Goal: Transaction & Acquisition: Subscribe to service/newsletter

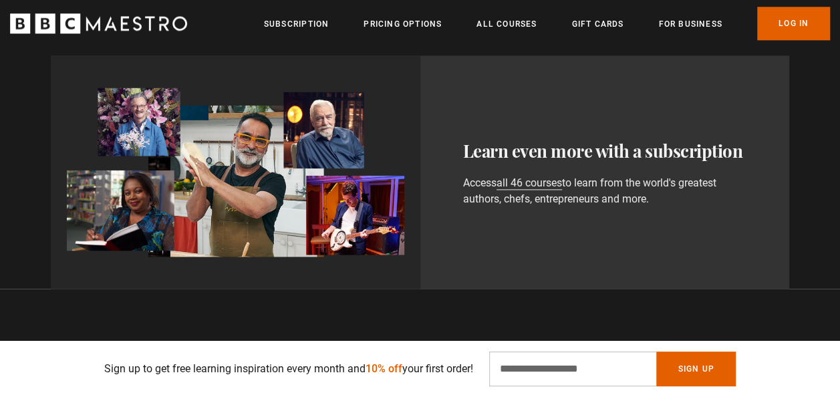
scroll to position [774, 0]
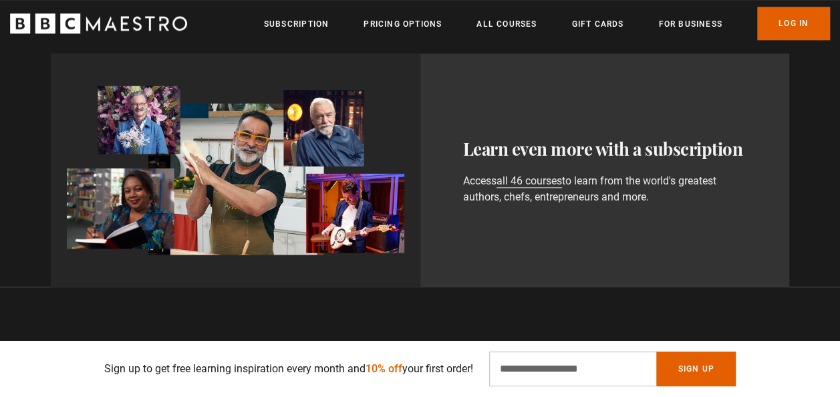
click at [404, 33] on ul "Subscription Pricing Options All Courses Gift Cards For business Already have a…" at bounding box center [547, 23] width 566 height 33
click at [385, 21] on link "Pricing Options" at bounding box center [403, 23] width 78 height 13
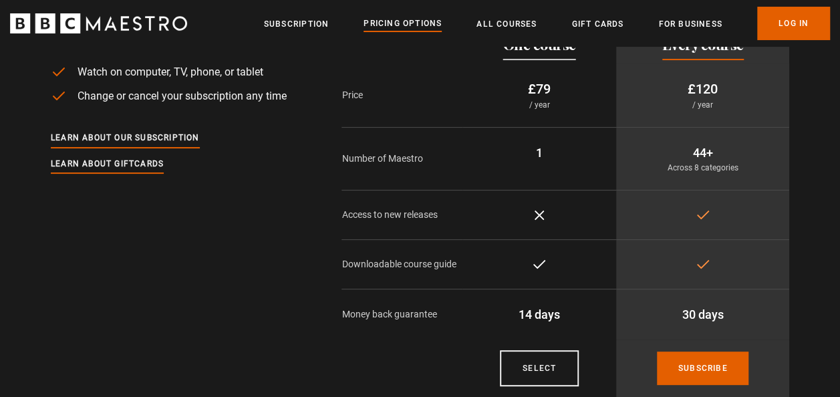
scroll to position [106, 0]
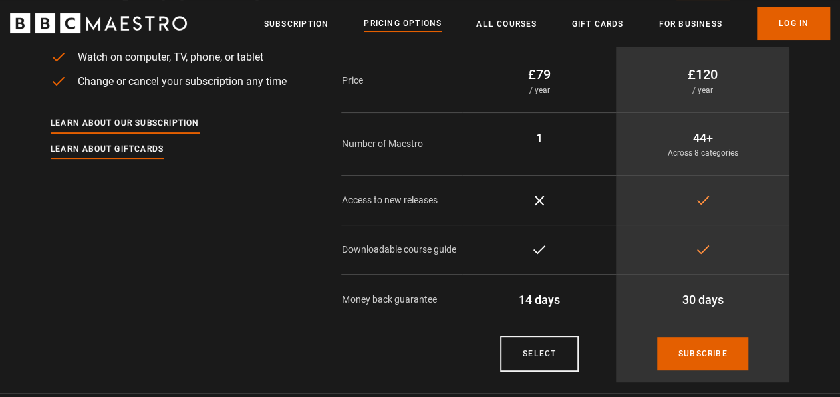
click at [692, 138] on p "44+" at bounding box center [703, 138] width 152 height 18
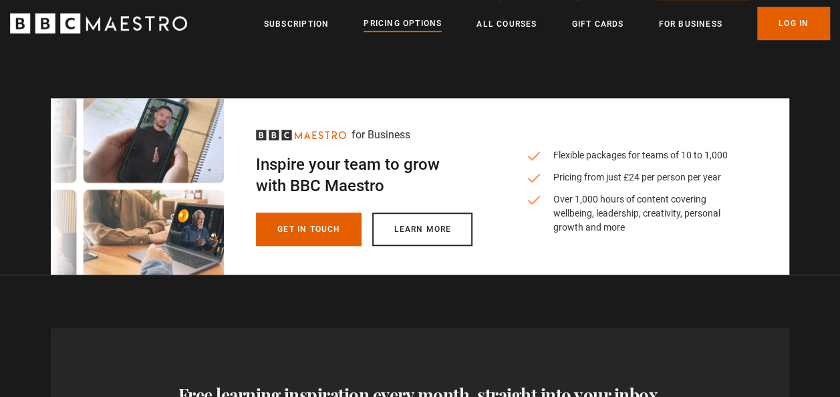
scroll to position [454, 0]
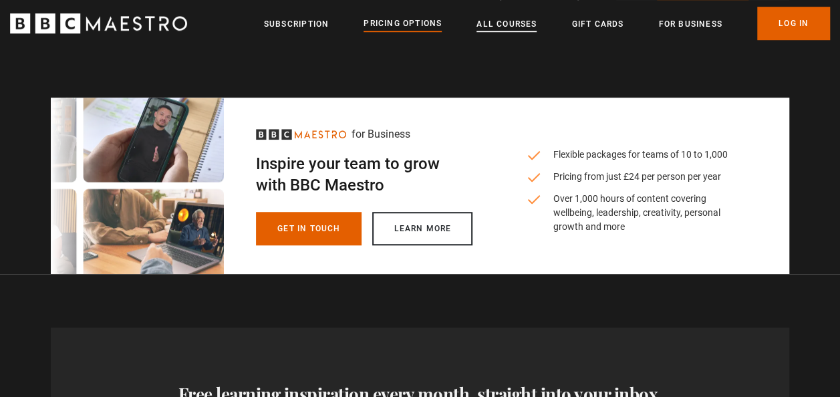
click at [507, 27] on link "All Courses" at bounding box center [507, 23] width 60 height 13
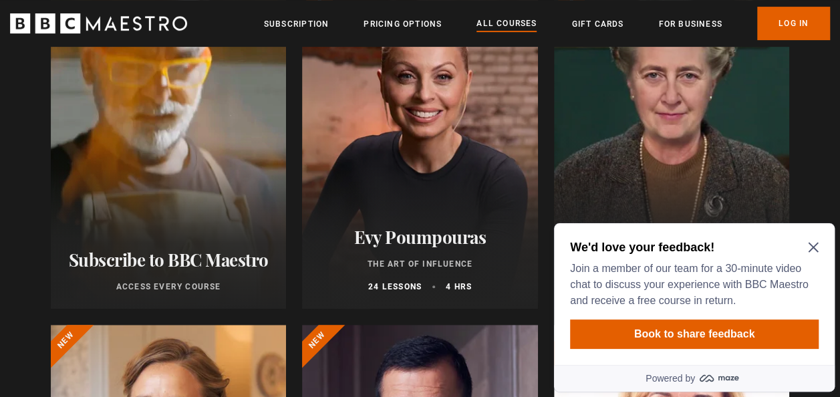
click at [812, 247] on icon "Close Maze Prompt" at bounding box center [813, 247] width 11 height 11
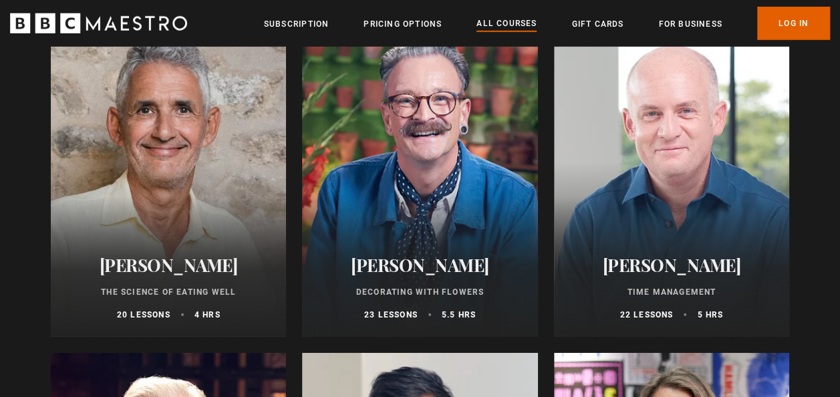
scroll to position [1881, 0]
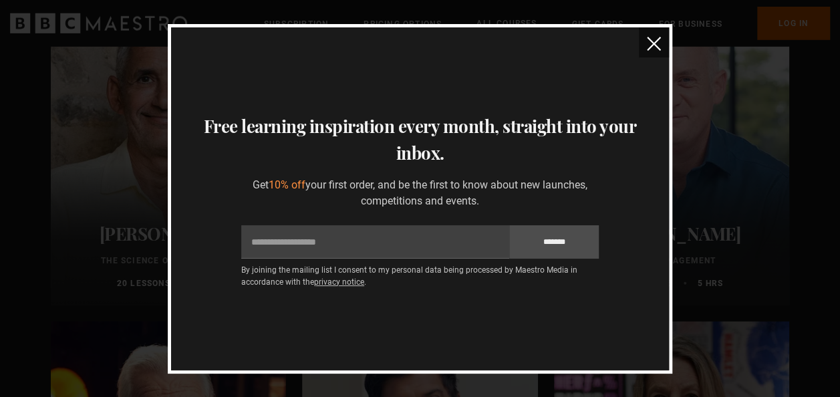
scroll to position [1915, 0]
click at [646, 55] on button "close" at bounding box center [654, 42] width 30 height 30
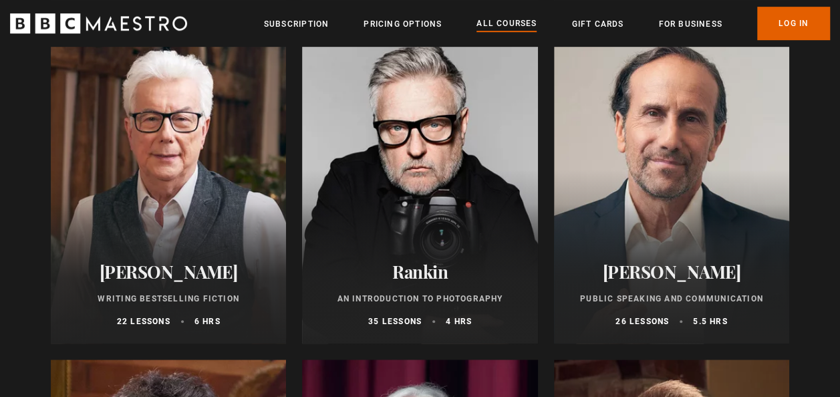
scroll to position [2883, 0]
click at [797, 273] on div "All courses All courses New courses Writing Food & Drink Wellness Film, TV, & T…" at bounding box center [420, 144] width 840 height 5961
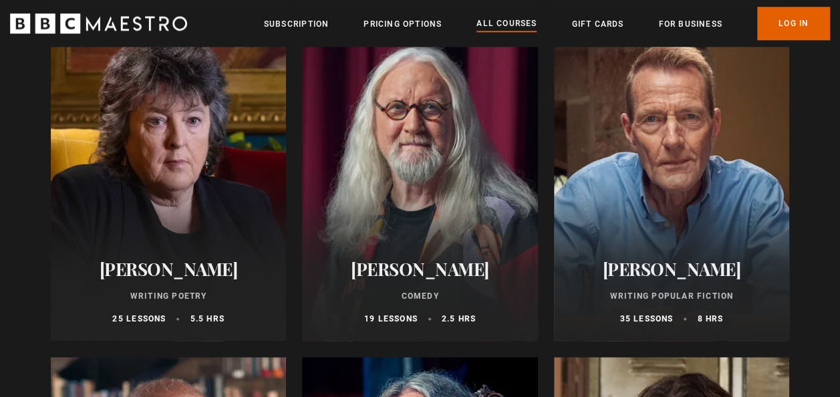
scroll to position [3224, 0]
click at [436, 276] on h2 "[PERSON_NAME]" at bounding box center [419, 268] width 203 height 21
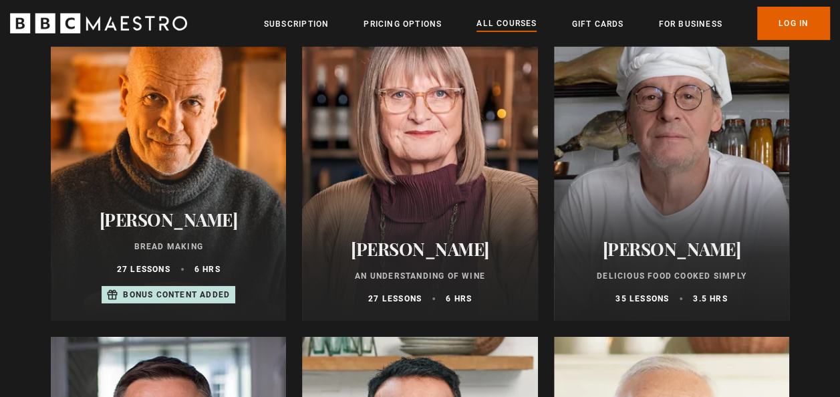
scroll to position [4591, 0]
click at [412, 33] on ul "Subscription Pricing Options All Courses Gift Cards For business Already have a…" at bounding box center [547, 23] width 566 height 33
click at [405, 23] on link "Pricing Options" at bounding box center [403, 23] width 78 height 13
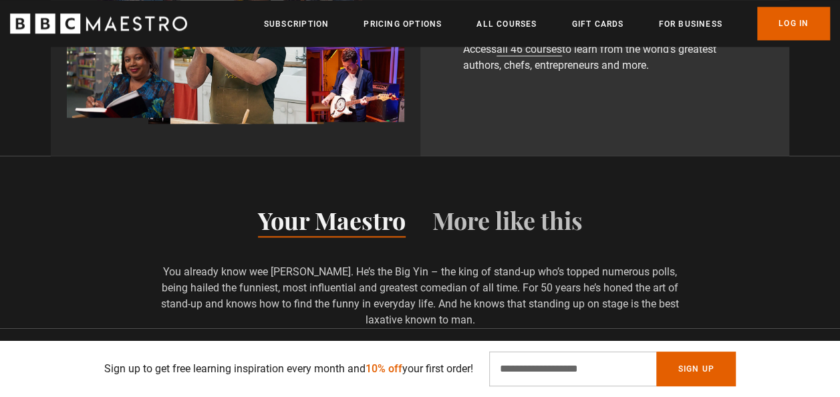
scroll to position [910, 0]
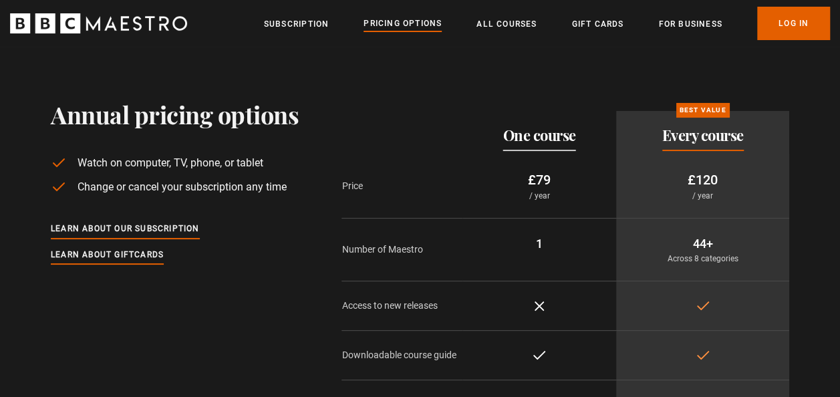
click at [782, 270] on td "44+ Across 8 categories" at bounding box center [702, 250] width 173 height 63
click at [482, 25] on link "All Courses" at bounding box center [507, 23] width 60 height 13
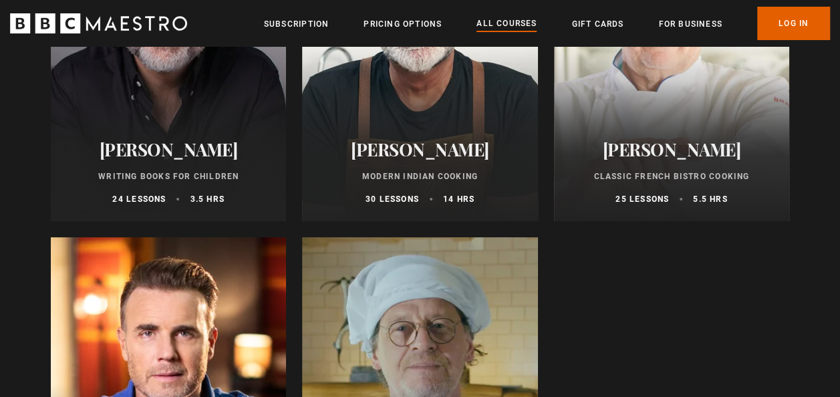
scroll to position [5153, 0]
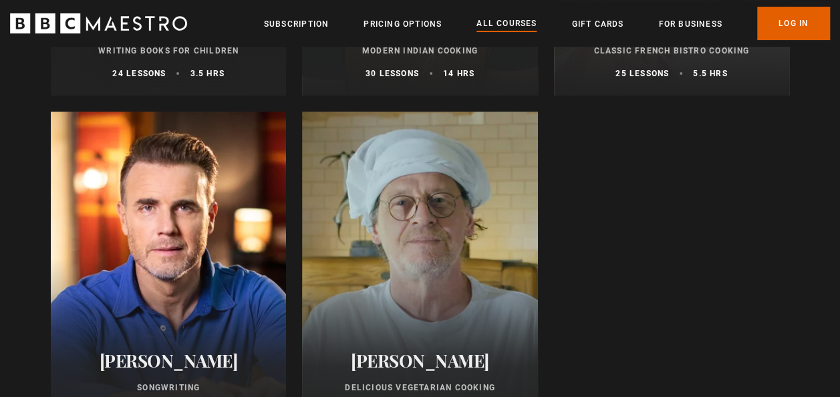
click at [380, 259] on div at bounding box center [419, 272] width 235 height 321
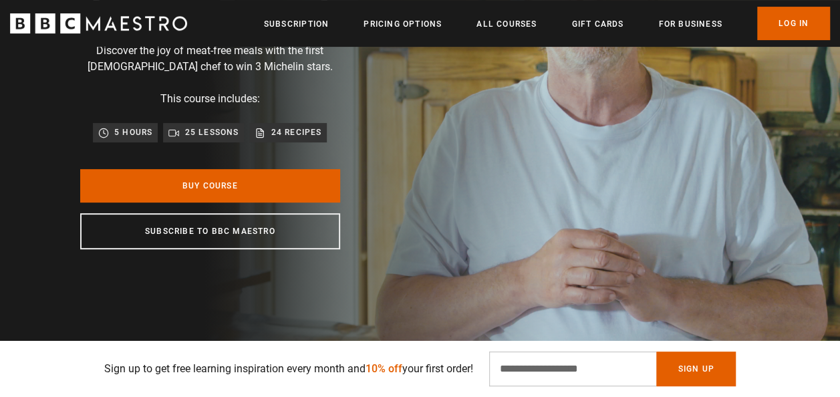
scroll to position [198, 0]
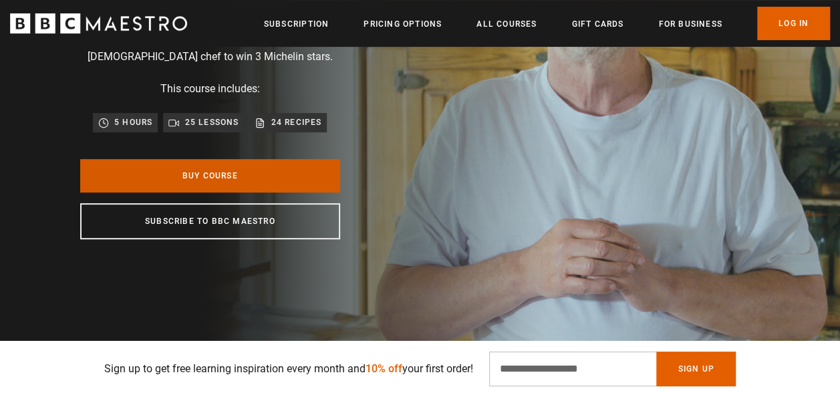
click at [197, 172] on link "Buy Course" at bounding box center [210, 175] width 260 height 33
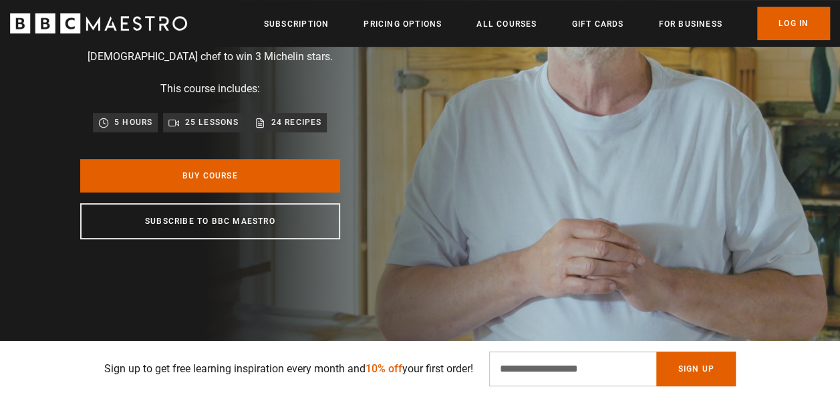
scroll to position [162, 0]
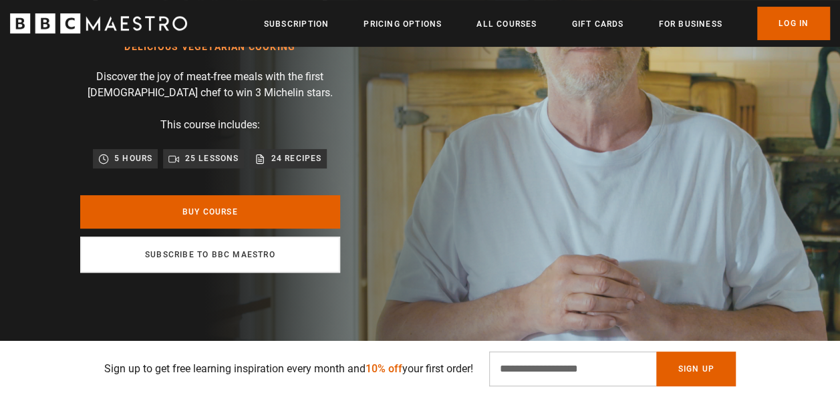
click at [243, 262] on link "Subscribe to BBC Maestro" at bounding box center [210, 255] width 260 height 36
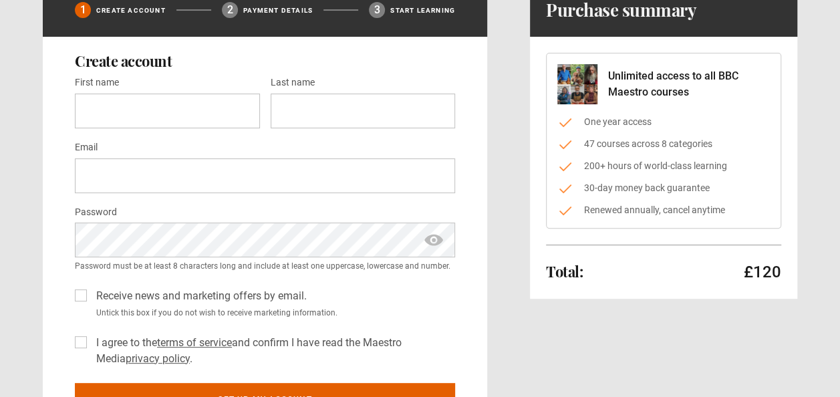
scroll to position [104, 0]
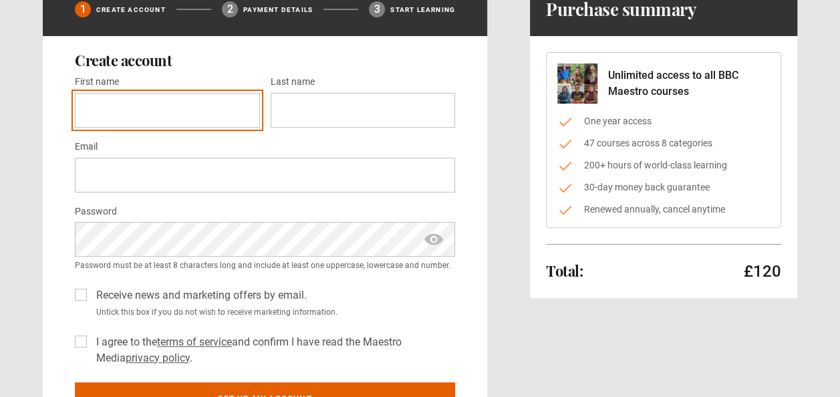
click at [138, 96] on input "First name *" at bounding box center [167, 110] width 185 height 35
type input "*****"
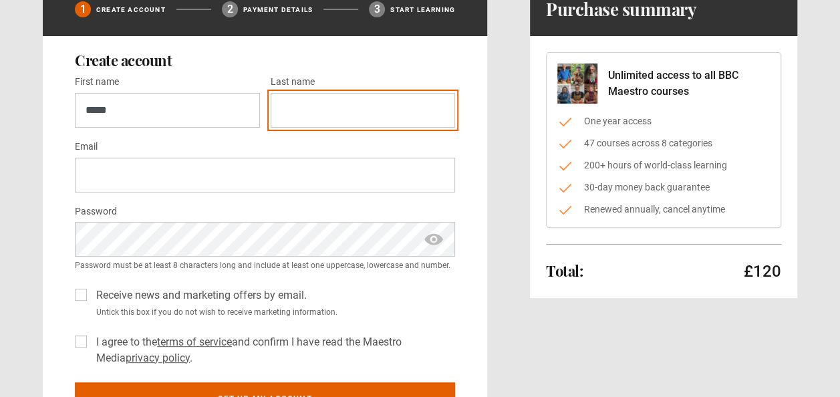
type input "**********"
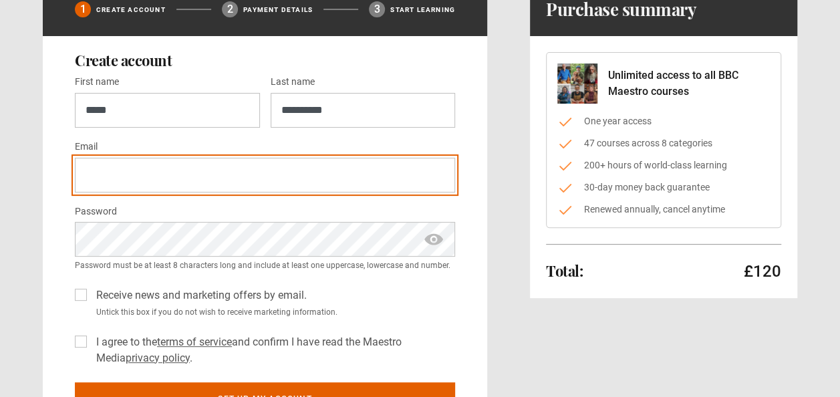
type input "**********"
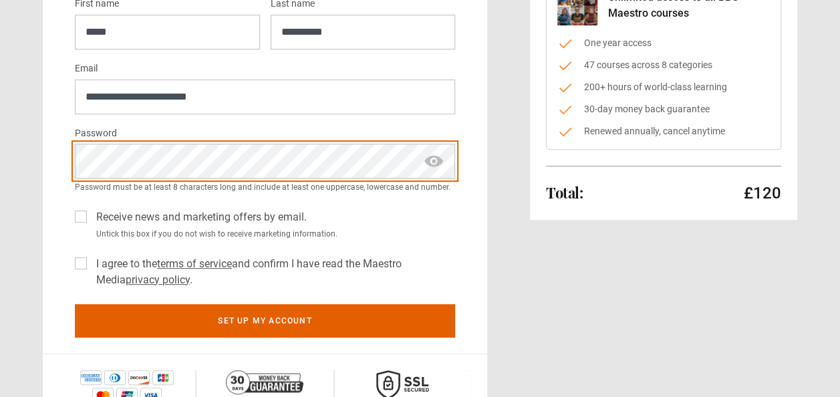
scroll to position [192, 0]
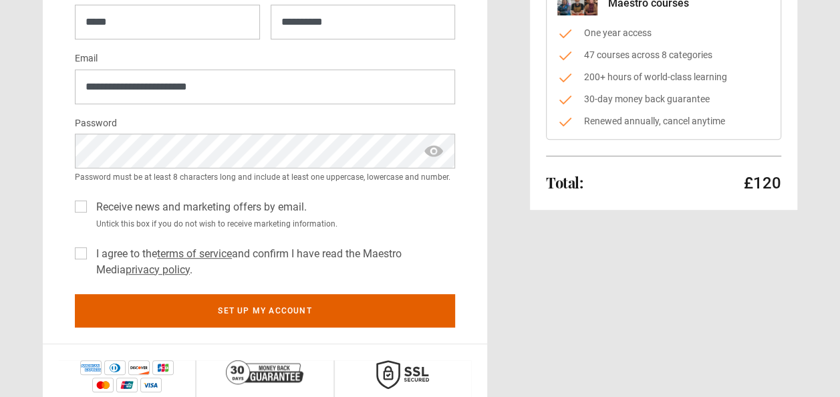
click at [91, 203] on label "Receive news and marketing offers by email." at bounding box center [199, 207] width 216 height 16
click at [91, 255] on label "I agree to the terms of service and confirm I have read the Maestro Media priva…" at bounding box center [273, 262] width 364 height 32
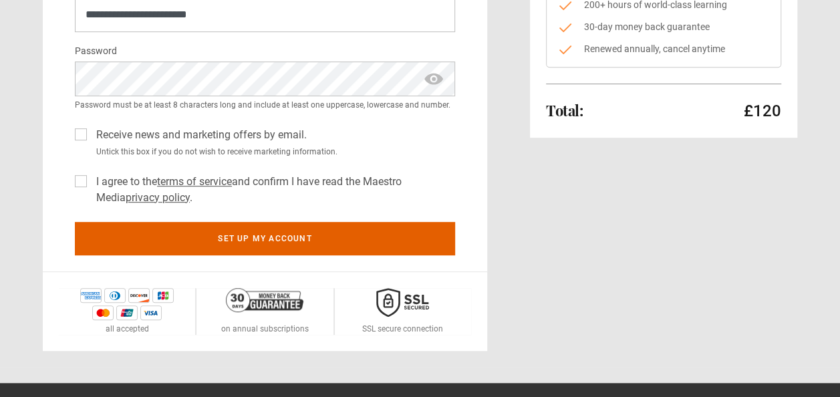
scroll to position [265, 0]
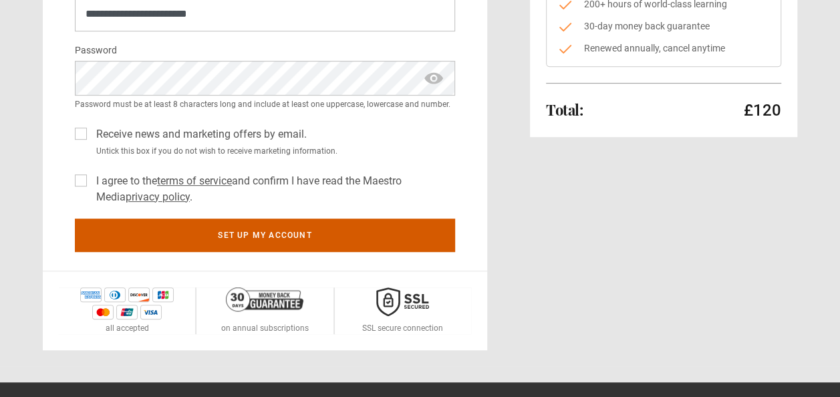
click at [304, 240] on button "Set up my account" at bounding box center [265, 235] width 380 height 33
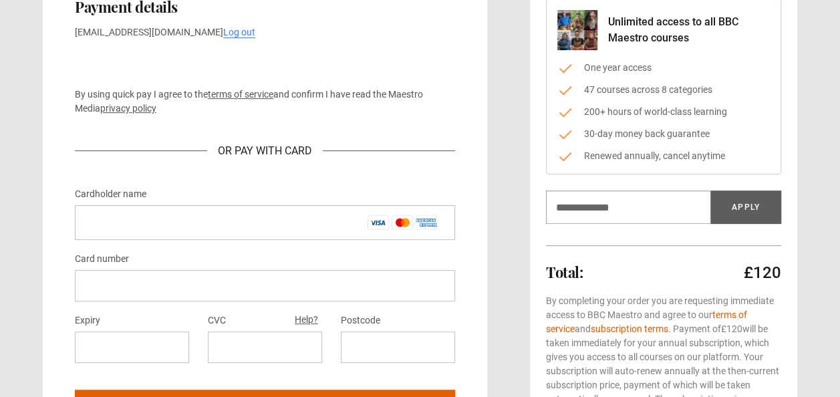
scroll to position [158, 0]
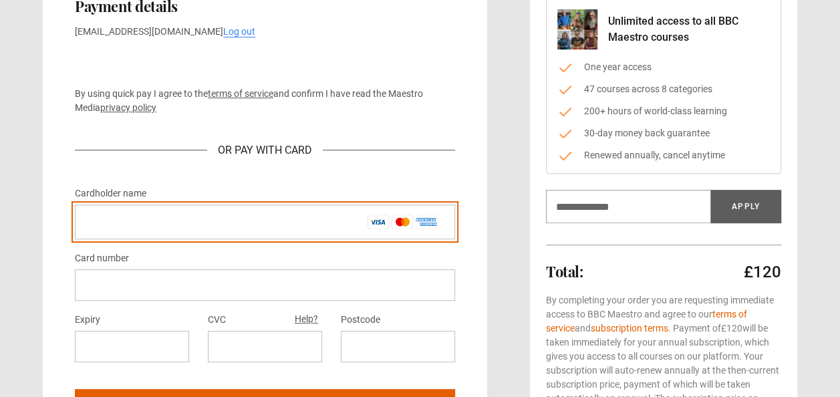
click at [183, 211] on input "Cardholder name *" at bounding box center [265, 222] width 380 height 35
type input "**********"
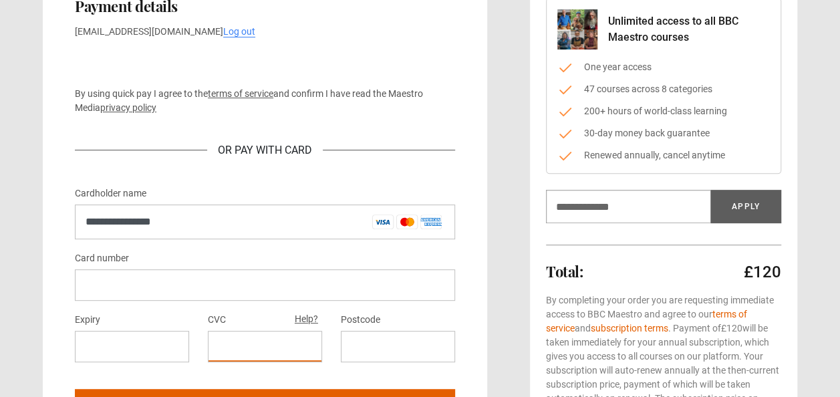
click at [352, 342] on iframe at bounding box center [398, 346] width 93 height 13
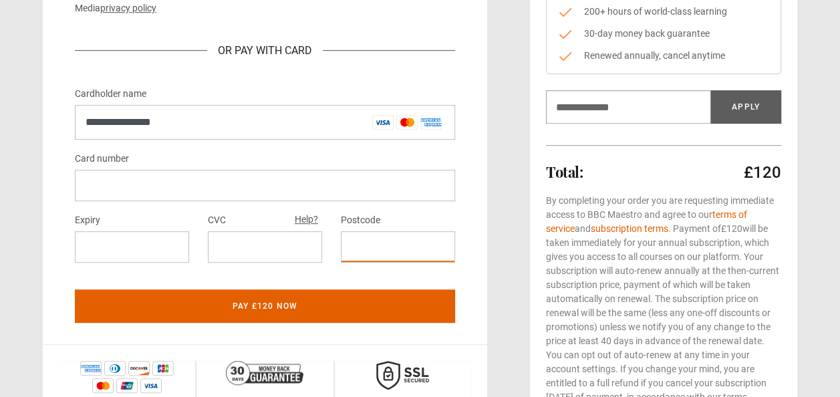
scroll to position [261, 0]
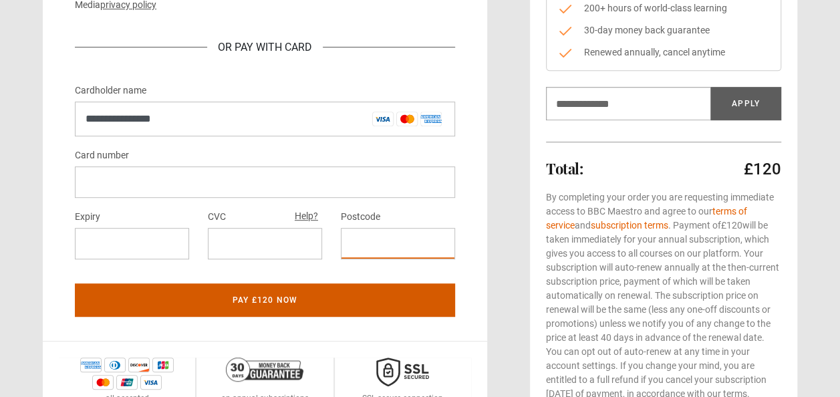
click at [267, 303] on button "Pay £120 now" at bounding box center [265, 299] width 380 height 33
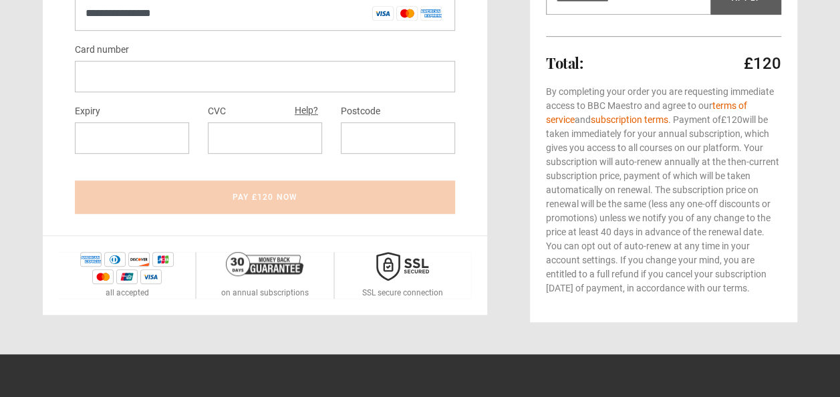
scroll to position [372, 0]
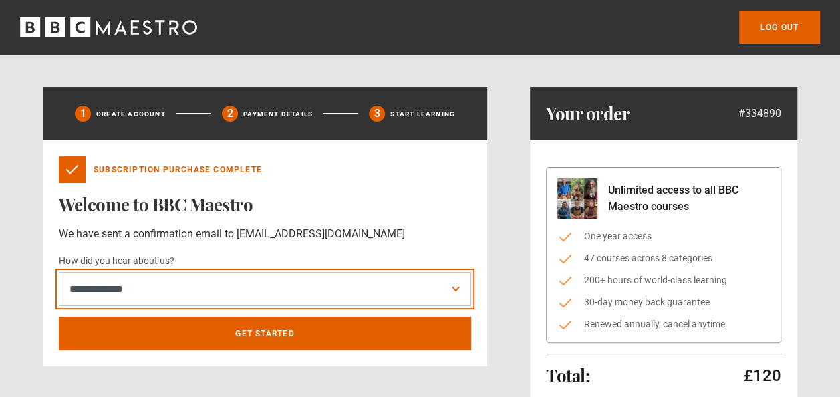
click at [331, 289] on select "**********" at bounding box center [265, 289] width 412 height 34
select select "*******"
click at [59, 272] on select "**********" at bounding box center [265, 289] width 412 height 34
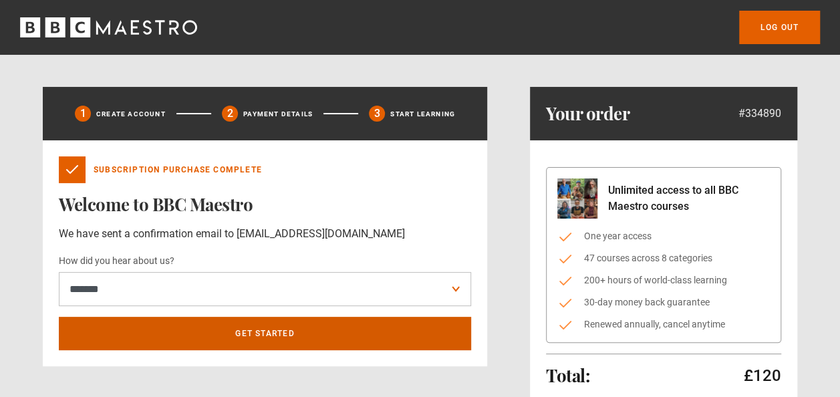
click at [229, 339] on link "Get Started" at bounding box center [265, 333] width 412 height 33
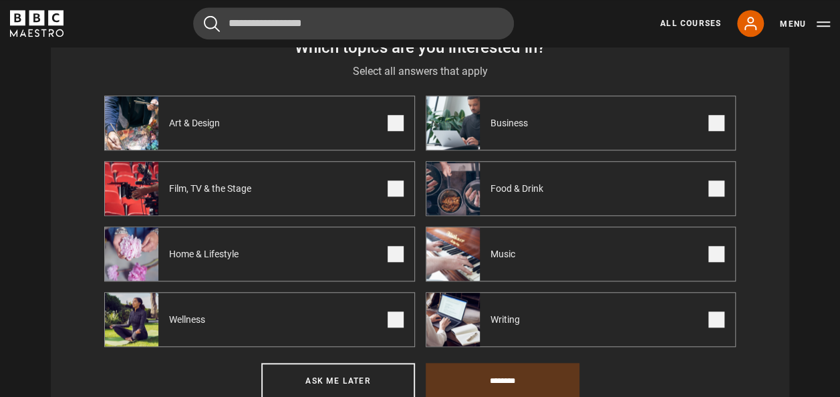
scroll to position [521, 0]
click at [568, 146] on label "Business" at bounding box center [581, 122] width 311 height 55
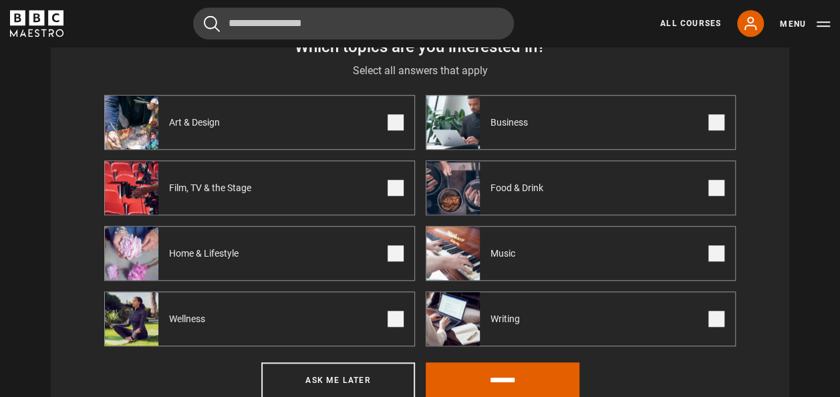
click at [563, 185] on label "Food & Drink" at bounding box center [581, 187] width 311 height 55
click at [545, 260] on label "Music" at bounding box center [581, 253] width 311 height 55
click at [265, 335] on label "Wellness" at bounding box center [259, 318] width 311 height 55
click at [265, 277] on label "Home & Lifestyle" at bounding box center [259, 253] width 311 height 55
click at [282, 178] on label "Film, TV & the Stage" at bounding box center [259, 187] width 311 height 55
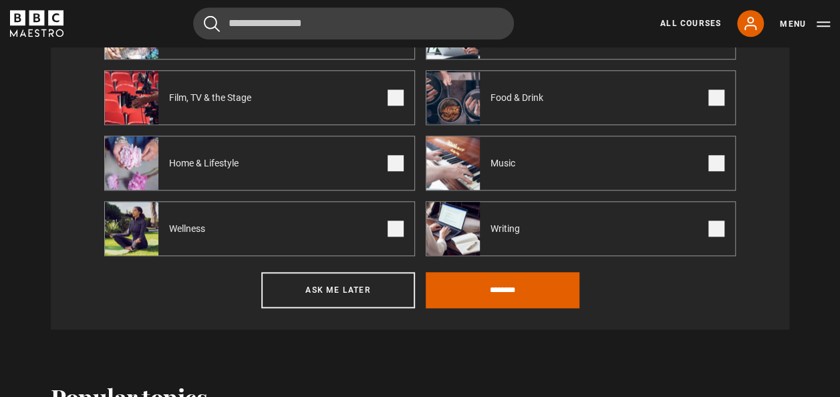
scroll to position [615, 0]
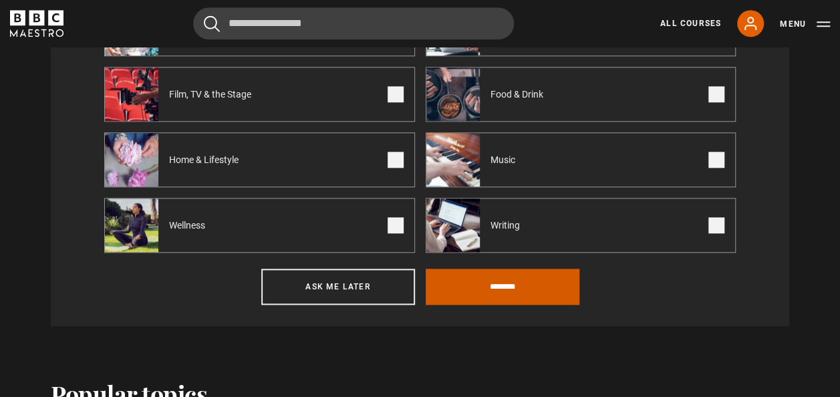
click at [495, 287] on input "********" at bounding box center [503, 287] width 154 height 36
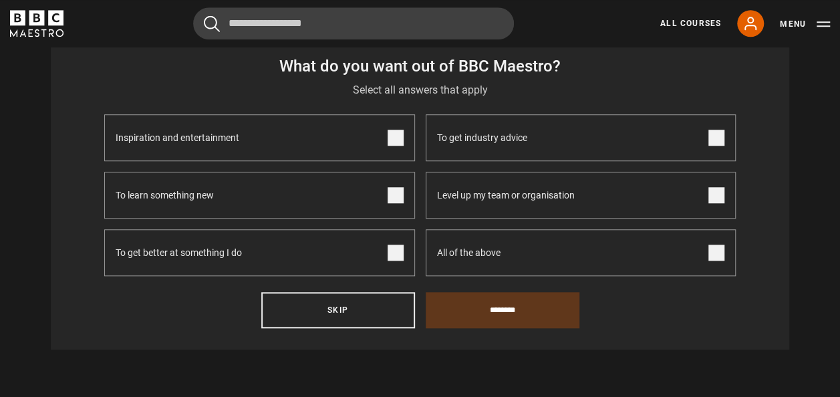
scroll to position [503, 0]
click at [557, 135] on label "To get industry advice" at bounding box center [581, 137] width 311 height 47
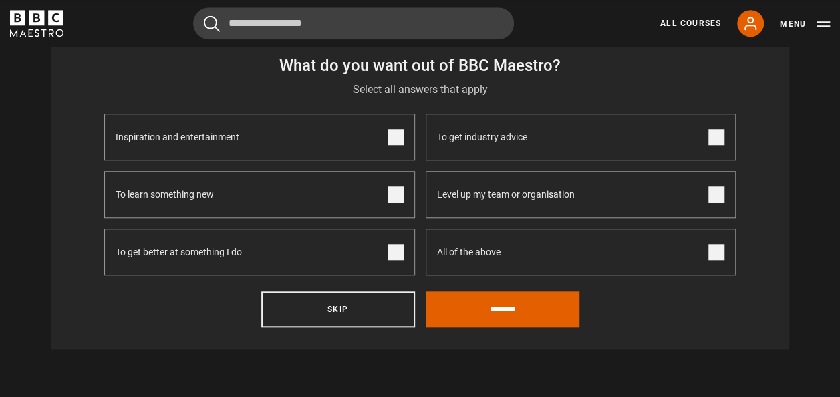
click at [546, 200] on span "Level up my team or organisation" at bounding box center [506, 194] width 138 height 45
drag, startPoint x: 546, startPoint y: 200, endPoint x: 543, endPoint y: 208, distance: 8.1
click at [543, 208] on span "Level up my team or organisation" at bounding box center [506, 194] width 138 height 45
drag, startPoint x: 543, startPoint y: 208, endPoint x: 525, endPoint y: 249, distance: 44.3
click at [525, 249] on label "All of the above" at bounding box center [581, 252] width 311 height 47
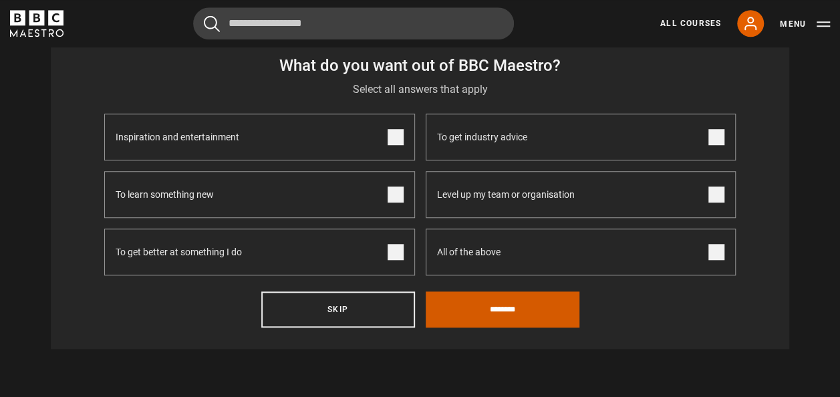
click at [491, 316] on input "********" at bounding box center [503, 309] width 154 height 36
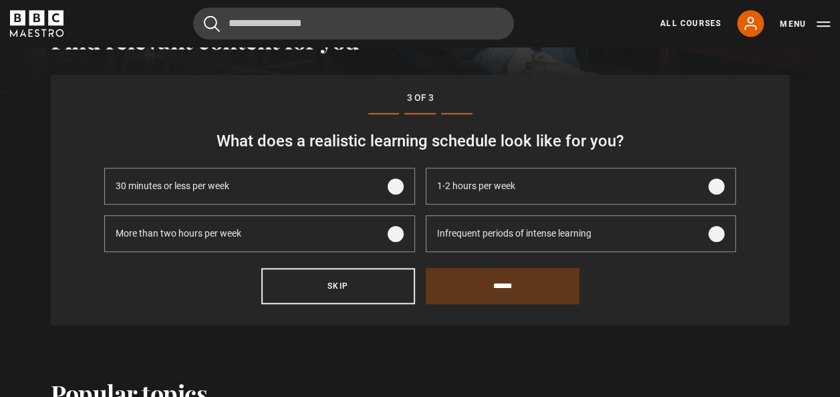
scroll to position [407, 0]
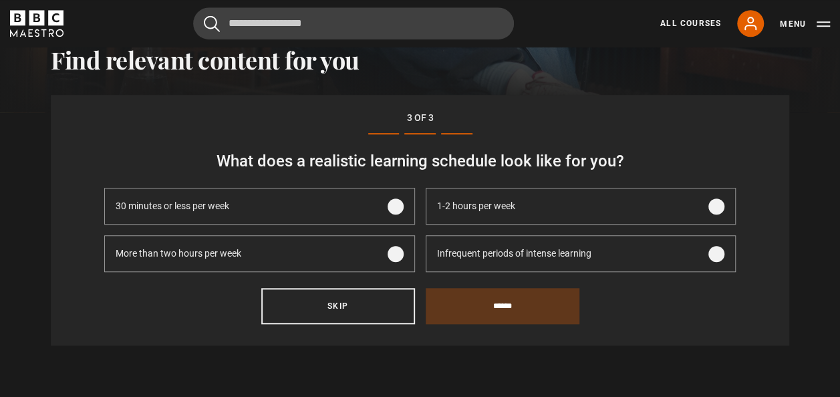
click at [233, 259] on span "More than two hours per week" at bounding box center [179, 254] width 126 height 14
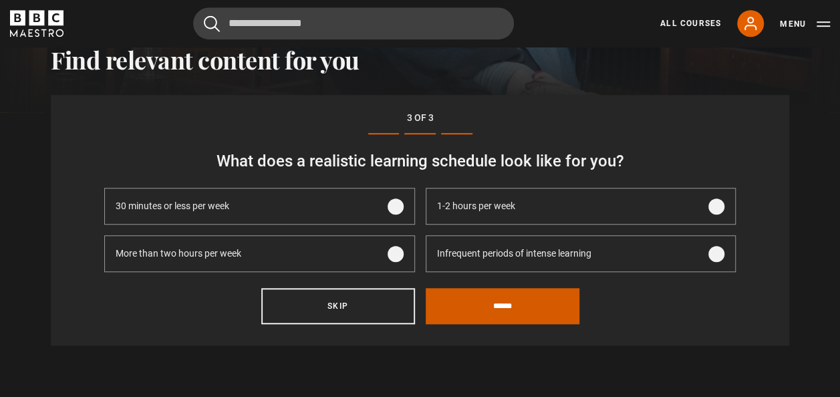
click at [528, 324] on input "******" at bounding box center [503, 306] width 154 height 36
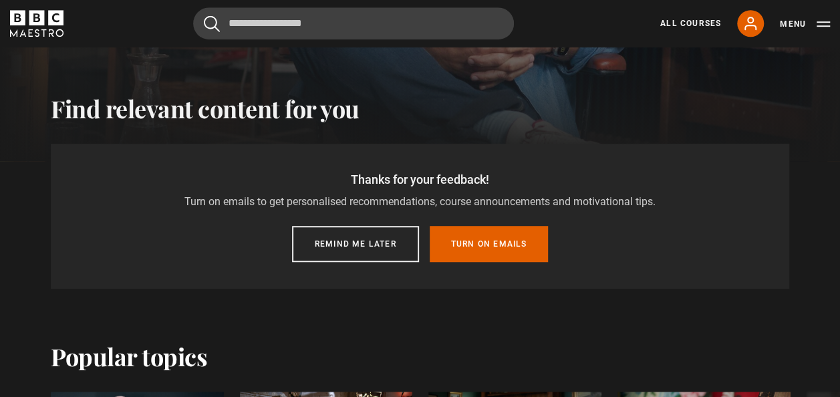
scroll to position [358, 0]
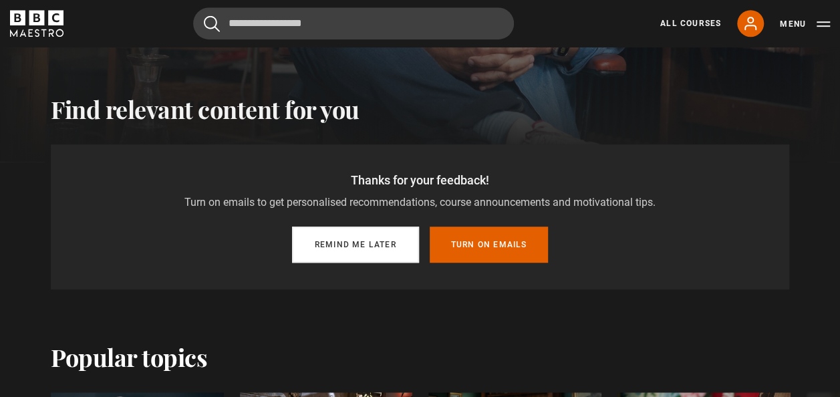
click at [362, 250] on button "Remind me later" at bounding box center [355, 245] width 127 height 36
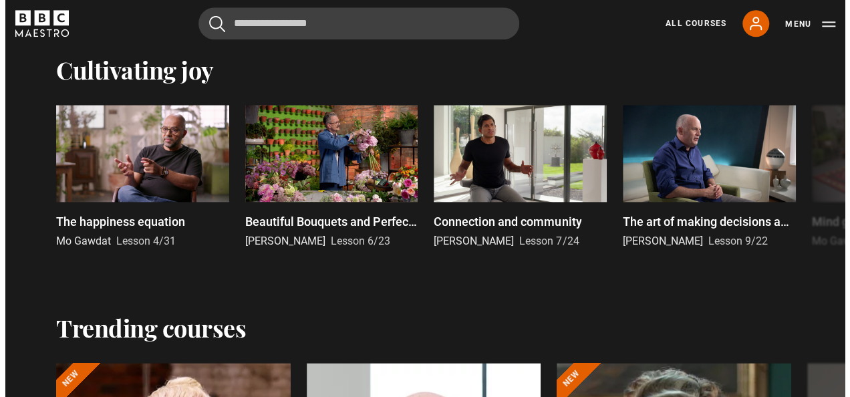
scroll to position [724, 0]
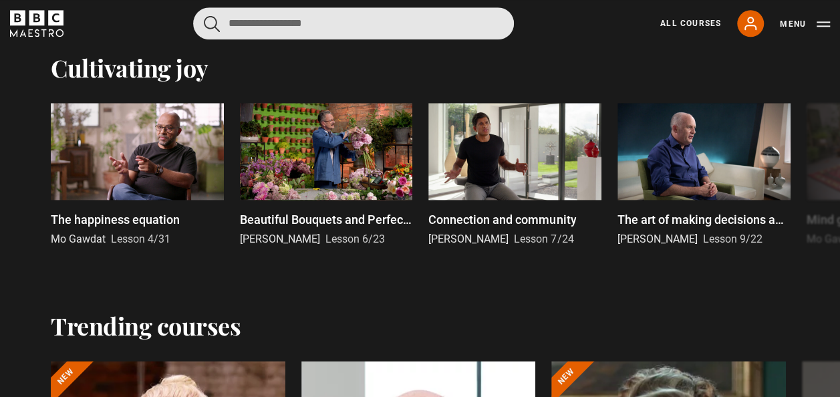
click at [338, 32] on input "Search" at bounding box center [353, 23] width 321 height 32
type input "**********"
click at [204, 15] on button "submit" at bounding box center [212, 23] width 16 height 17
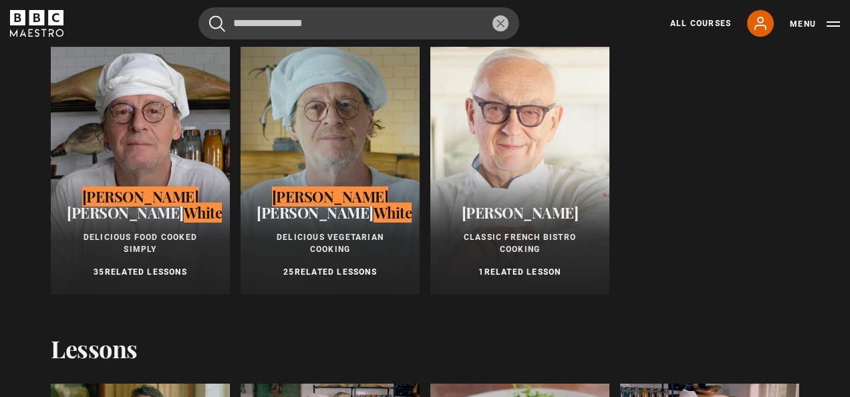
scroll to position [104, 0]
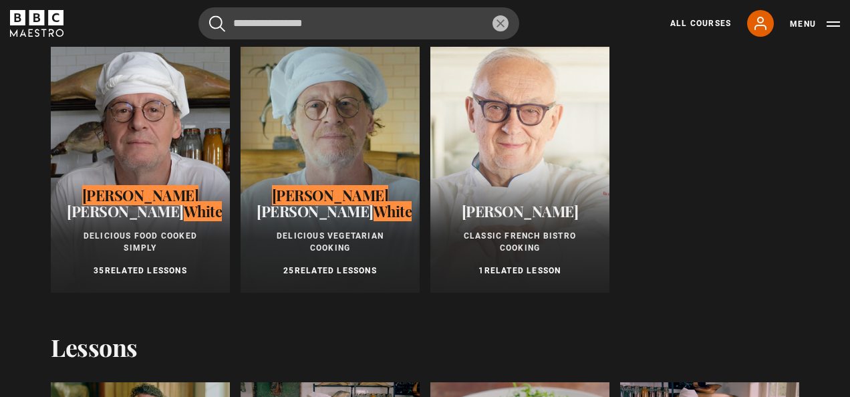
click at [180, 231] on span "Delicious Food Cooked Simply" at bounding box center [141, 241] width 114 height 21
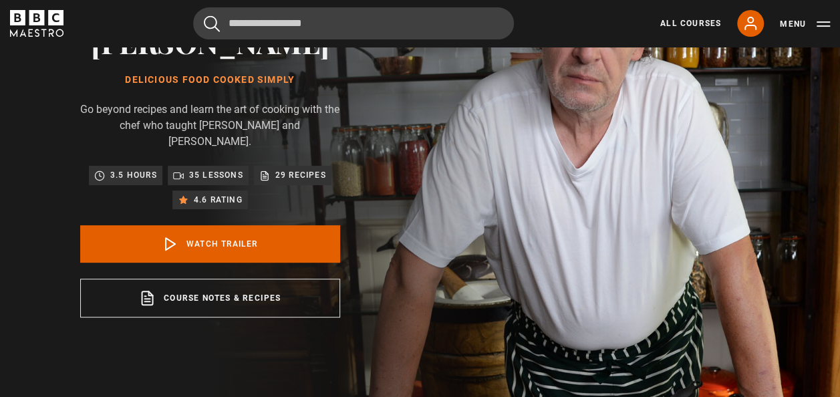
scroll to position [120, 0]
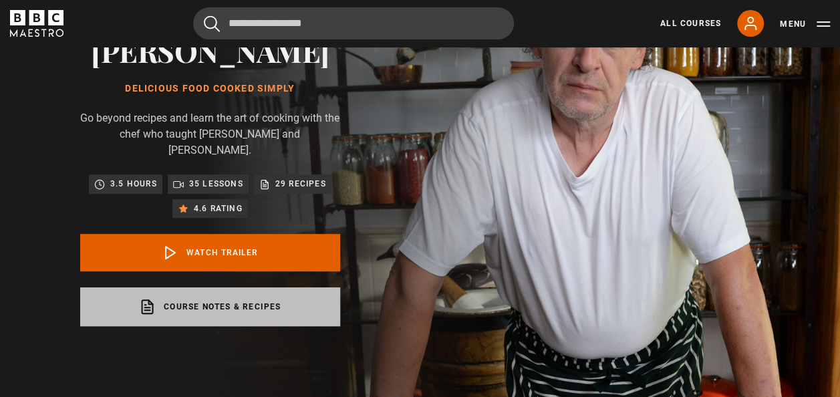
click at [218, 315] on link "Course notes & recipes opens in a new tab" at bounding box center [210, 306] width 260 height 39
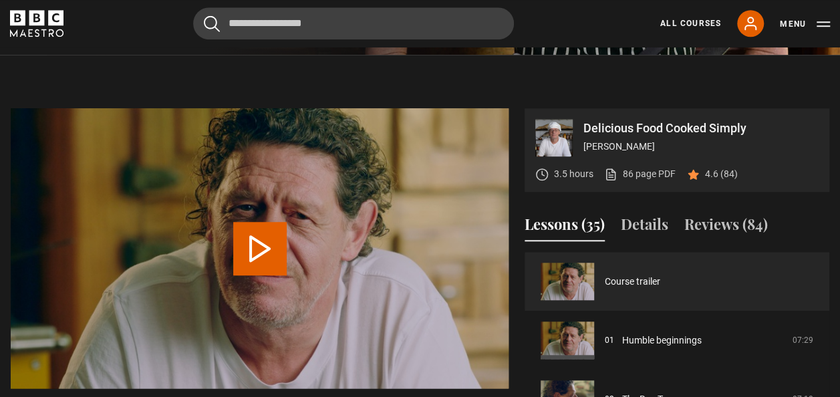
scroll to position [505, 0]
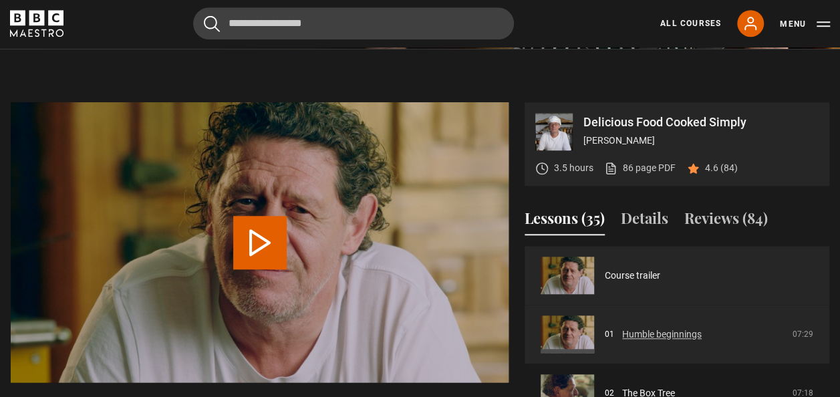
click at [678, 333] on link "Humble beginnings" at bounding box center [662, 334] width 80 height 14
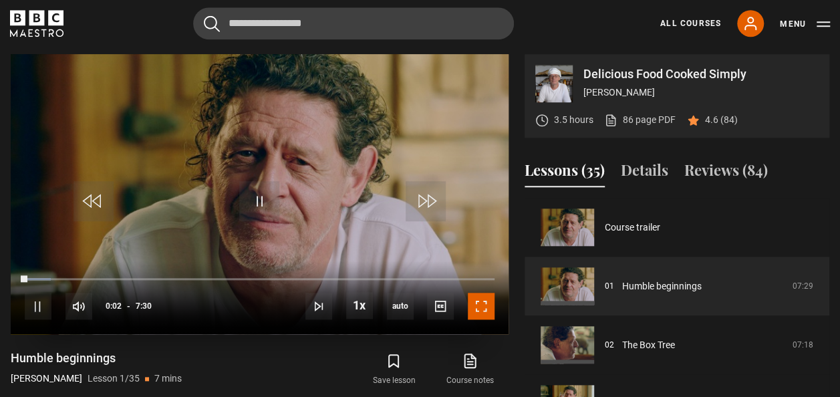
click at [487, 309] on span "Video Player" at bounding box center [481, 306] width 27 height 27
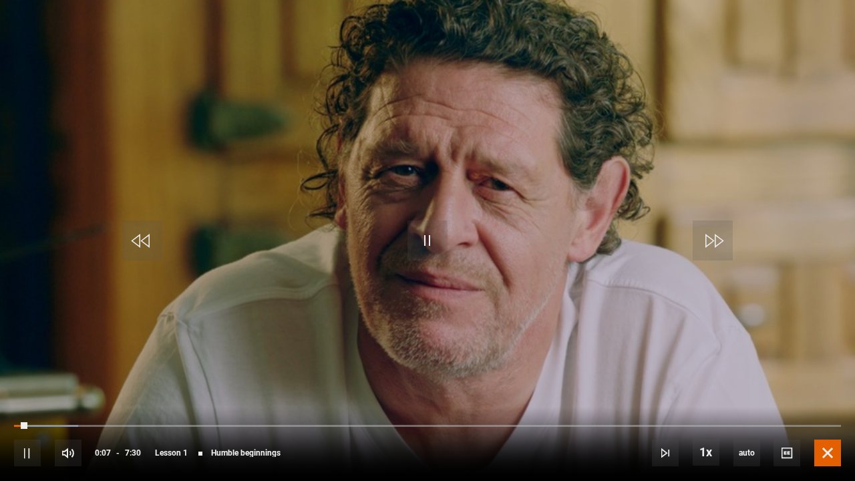
click at [823, 396] on span "Video Player" at bounding box center [828, 453] width 27 height 27
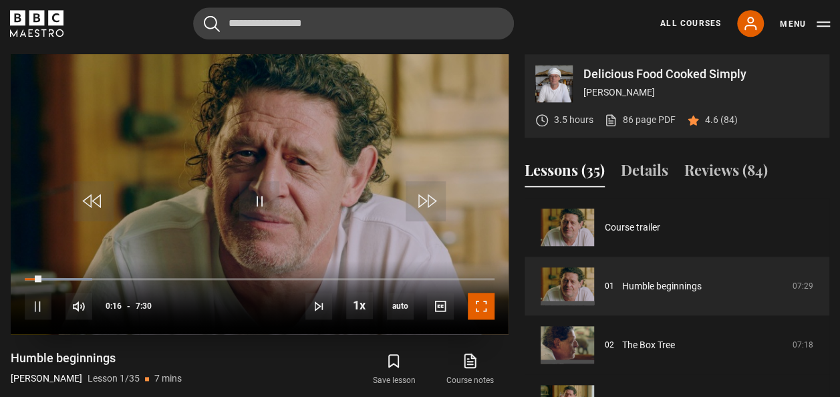
click at [476, 310] on span "Video Player" at bounding box center [481, 306] width 27 height 27
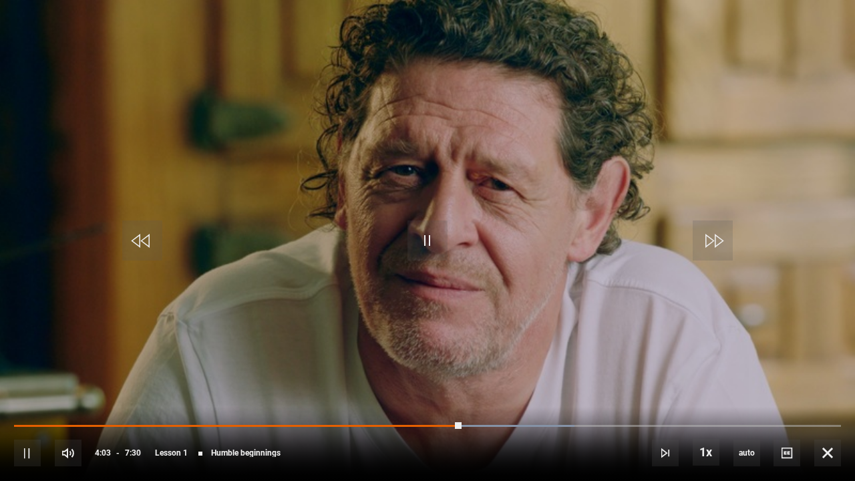
click at [821, 245] on video "Video Player" at bounding box center [427, 240] width 855 height 481
click at [436, 227] on span "Video Player" at bounding box center [428, 241] width 40 height 40
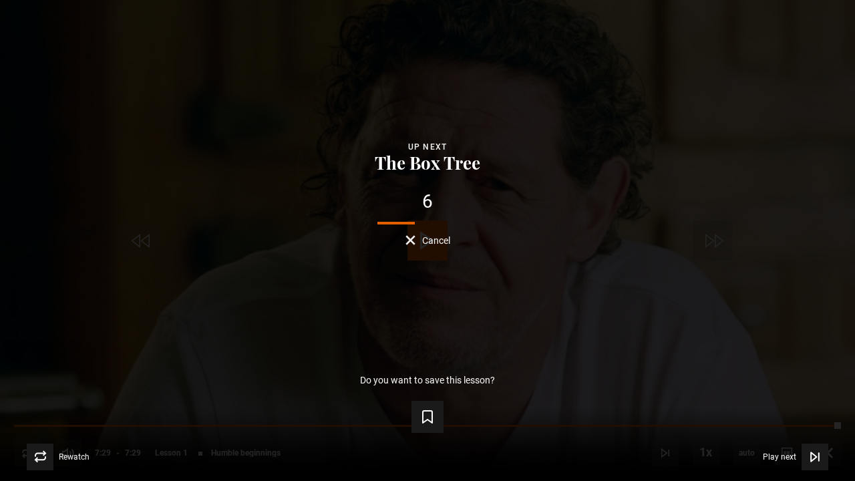
click at [438, 170] on button "The Box Tree" at bounding box center [428, 163] width 114 height 19
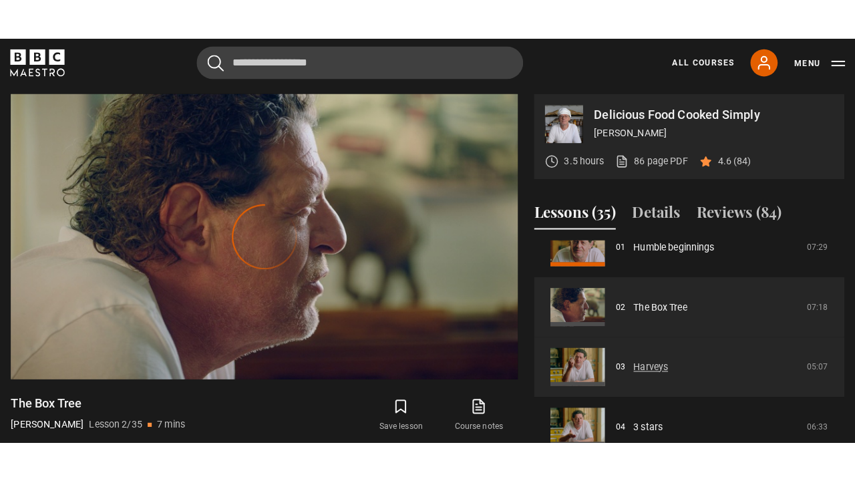
scroll to position [45, 0]
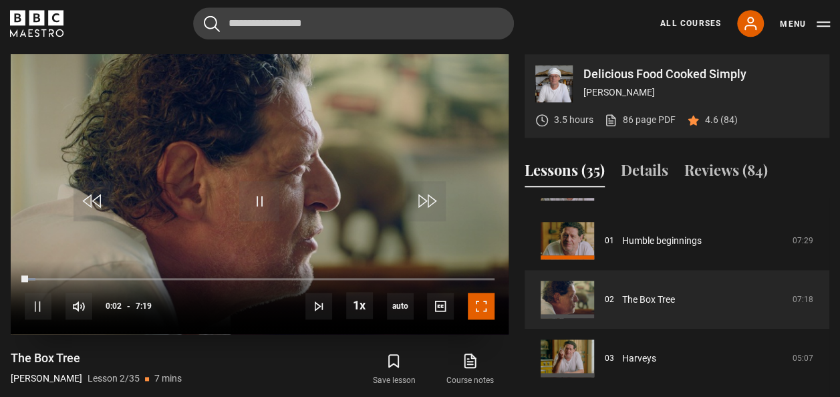
click at [490, 303] on span "Video Player" at bounding box center [481, 306] width 27 height 27
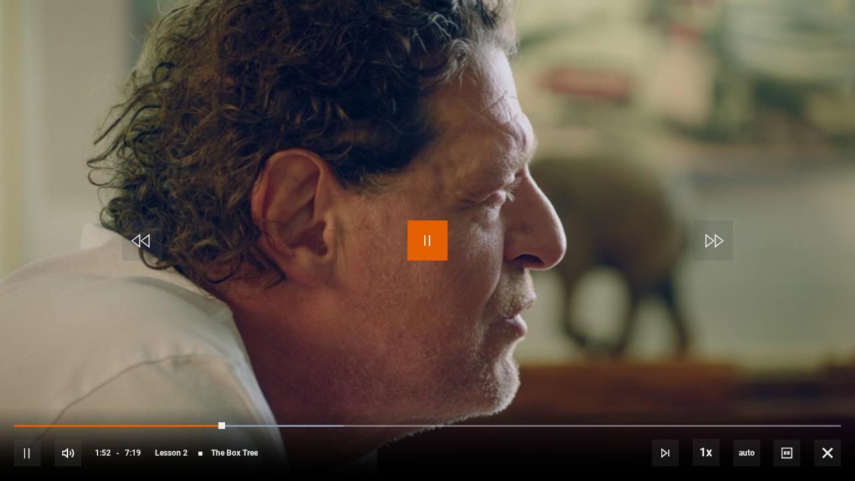
click at [421, 254] on span "Video Player" at bounding box center [428, 241] width 40 height 40
click at [350, 240] on video "Video Player" at bounding box center [427, 240] width 855 height 481
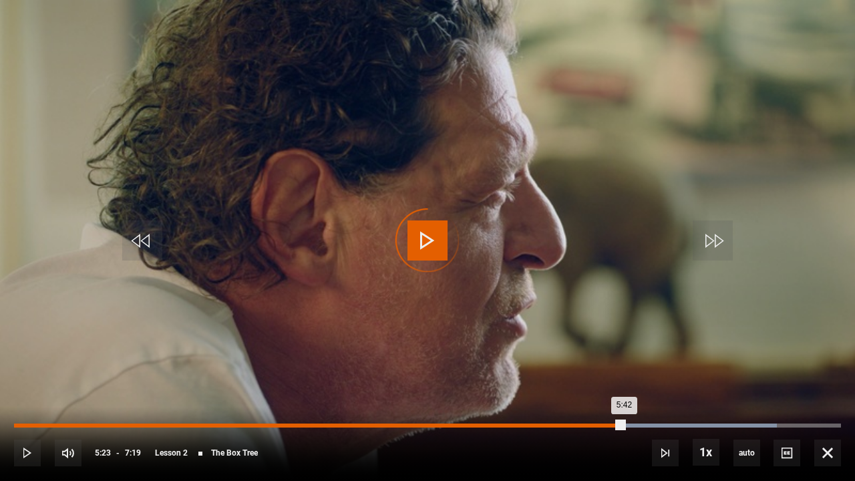
click at [624, 396] on div "Loaded : 92.26% 5:23 5:42" at bounding box center [427, 426] width 827 height 4
click at [580, 396] on div "Loaded : 92.26% 5:00 5:30" at bounding box center [427, 426] width 827 height 4
